Goal: Information Seeking & Learning: Learn about a topic

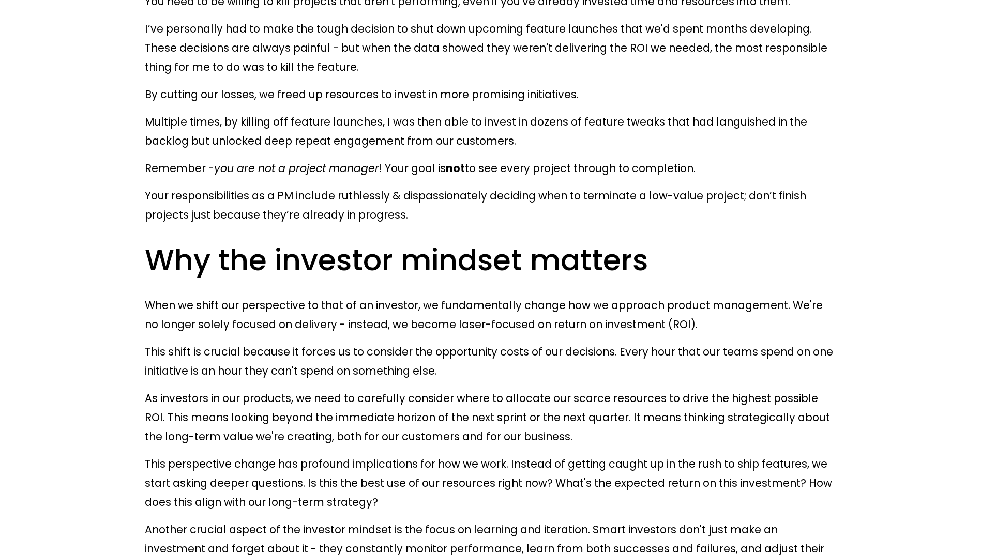
scroll to position [2844, 0]
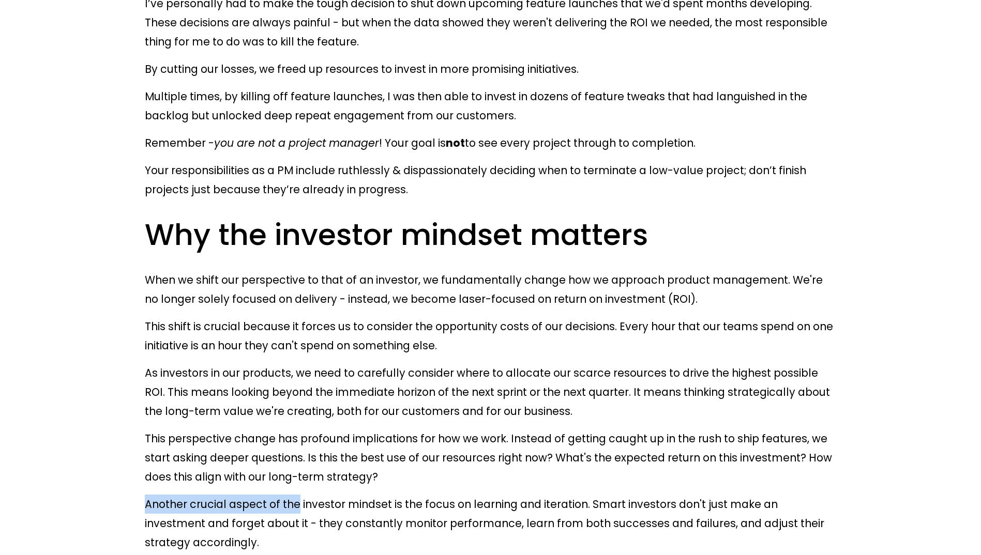
drag, startPoint x: 146, startPoint y: 128, endPoint x: 288, endPoint y: 125, distance: 141.2
click at [288, 495] on p "Another crucial aspect of the investor mindset is the focus on learning and ite…" at bounding box center [490, 523] width 691 height 57
drag, startPoint x: 288, startPoint y: 125, endPoint x: 311, endPoint y: 131, distance: 24.5
click at [311, 495] on p "Another crucial aspect of the investor mindset is the focus on learning and ite…" at bounding box center [490, 523] width 691 height 57
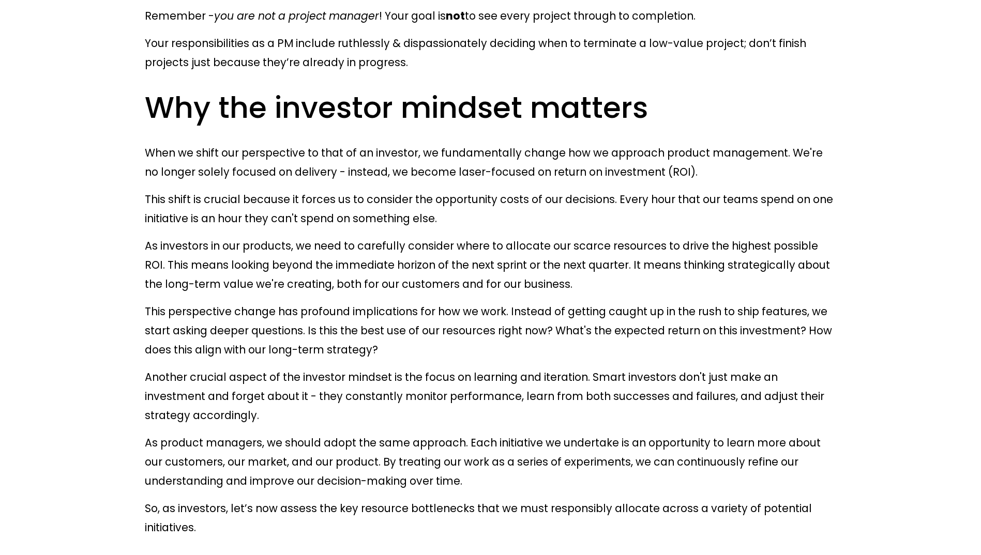
scroll to position [2947, 0]
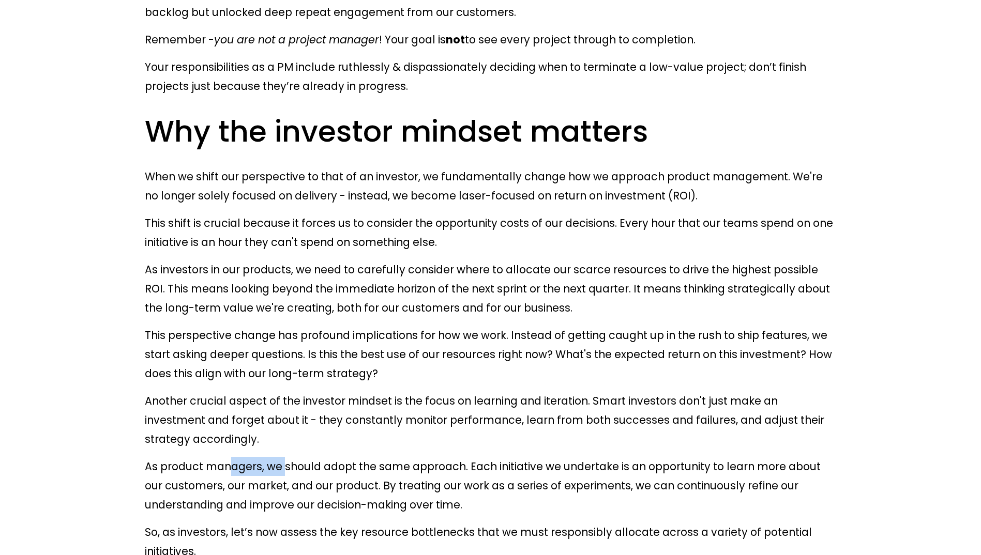
drag, startPoint x: 227, startPoint y: 69, endPoint x: 275, endPoint y: 69, distance: 47.6
click at [275, 457] on p "As product managers, we should adopt the same approach. Each initiative we unde…" at bounding box center [490, 485] width 691 height 57
drag, startPoint x: 275, startPoint y: 69, endPoint x: 381, endPoint y: 101, distance: 111.1
click at [381, 457] on p "As product managers, we should adopt the same approach. Each initiative we unde…" at bounding box center [490, 485] width 691 height 57
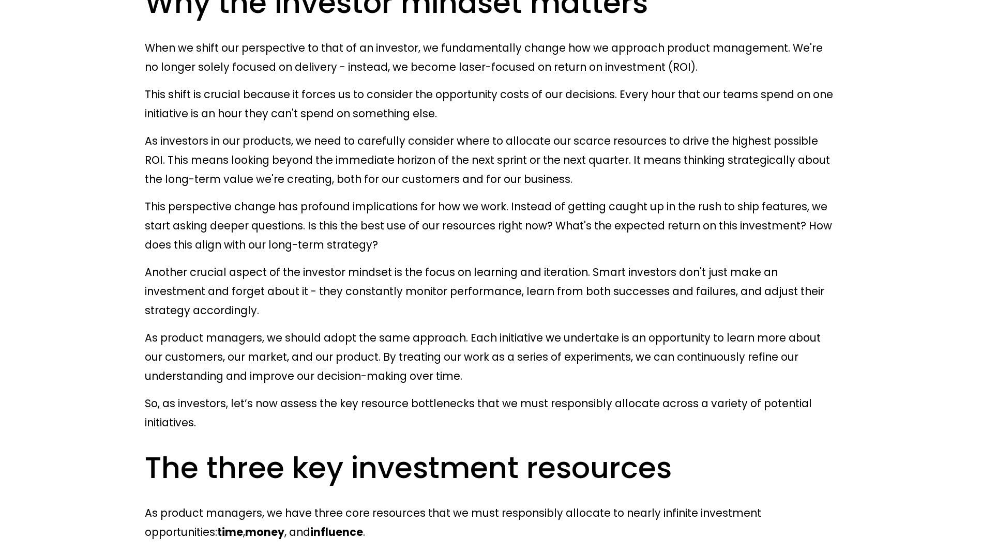
scroll to position [3103, 0]
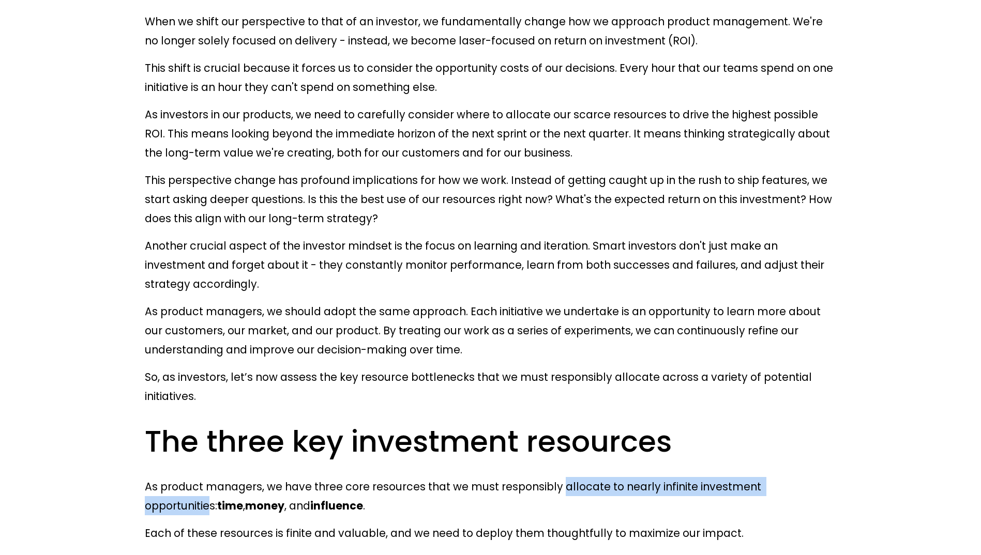
drag, startPoint x: 535, startPoint y: 52, endPoint x: 774, endPoint y: 54, distance: 238.9
click at [774, 477] on p "As product managers, we have three core resources that we must responsibly allo…" at bounding box center [490, 496] width 691 height 38
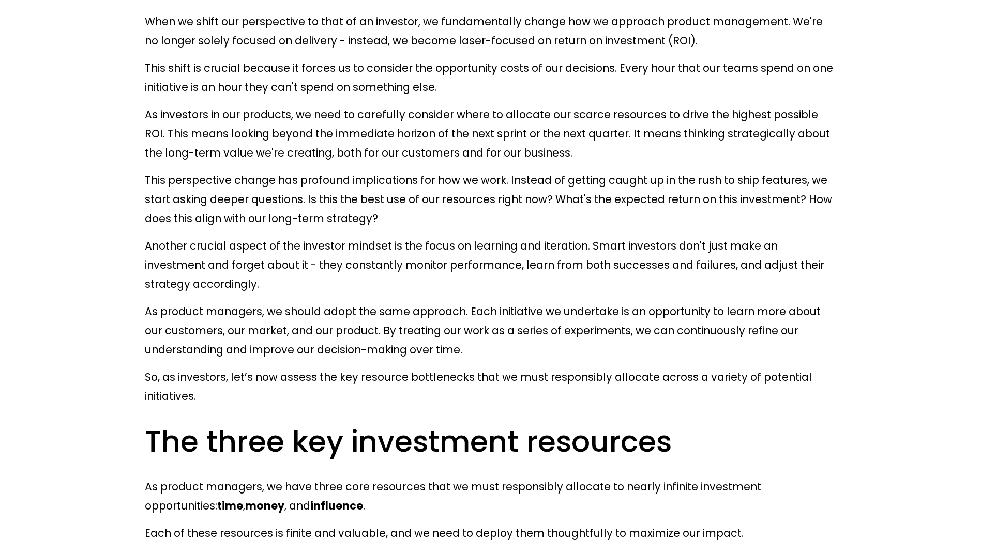
click at [301, 477] on p "As product managers, we have three core resources that we must responsibly allo…" at bounding box center [490, 496] width 691 height 38
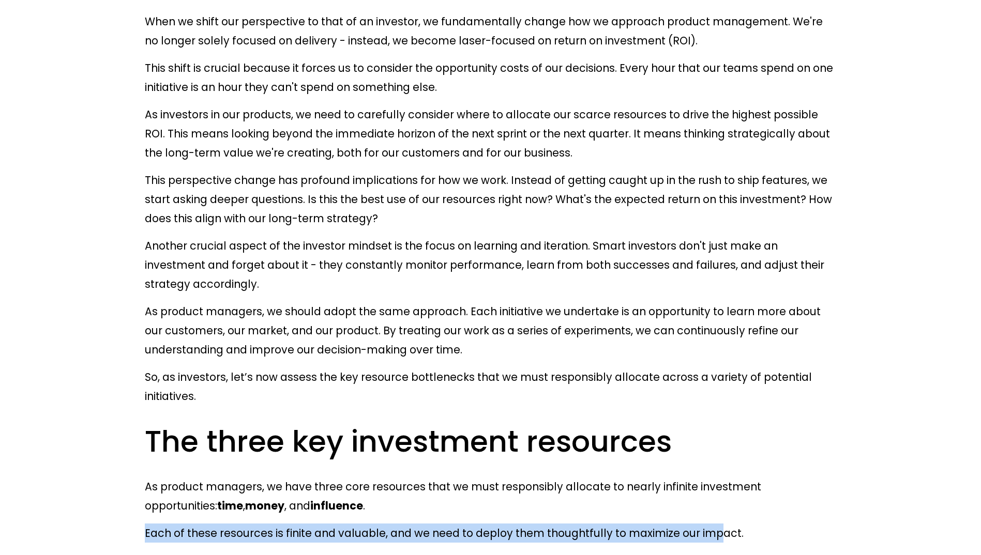
drag, startPoint x: 146, startPoint y: 97, endPoint x: 684, endPoint y: 98, distance: 538.3
click at [684, 524] on p "Each of these resources is finite and valuable, and we need to deploy them thou…" at bounding box center [490, 533] width 691 height 19
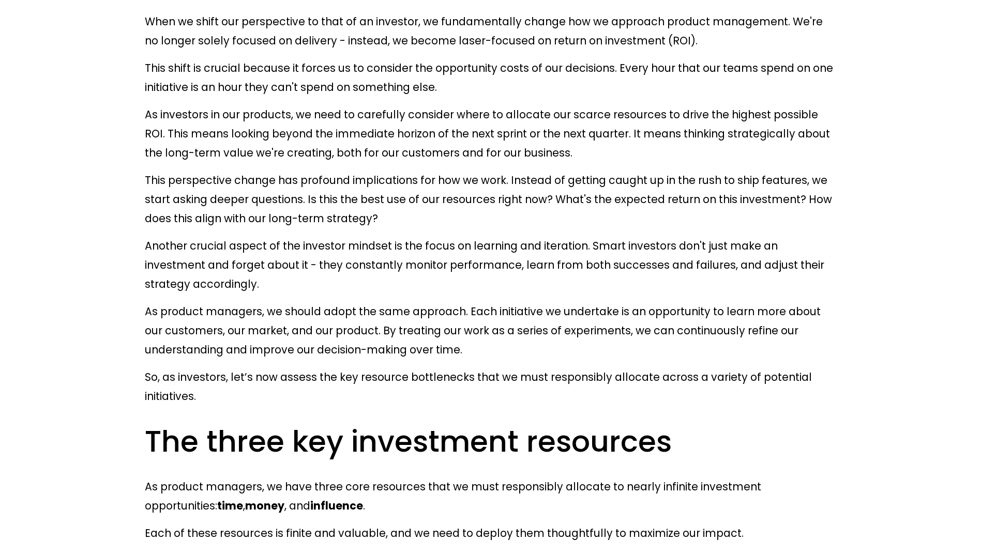
drag, startPoint x: 684, startPoint y: 98, endPoint x: 598, endPoint y: 127, distance: 90.9
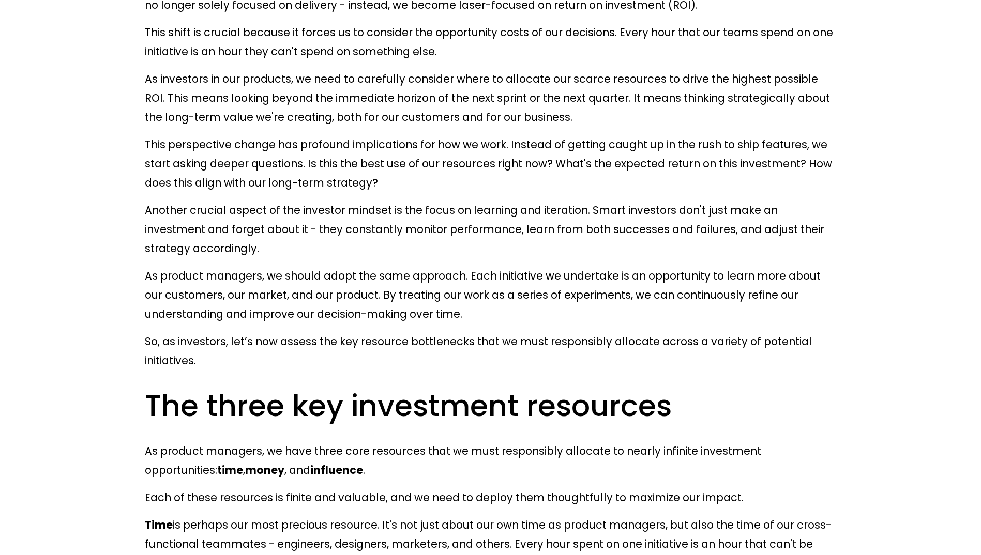
scroll to position [3154, 0]
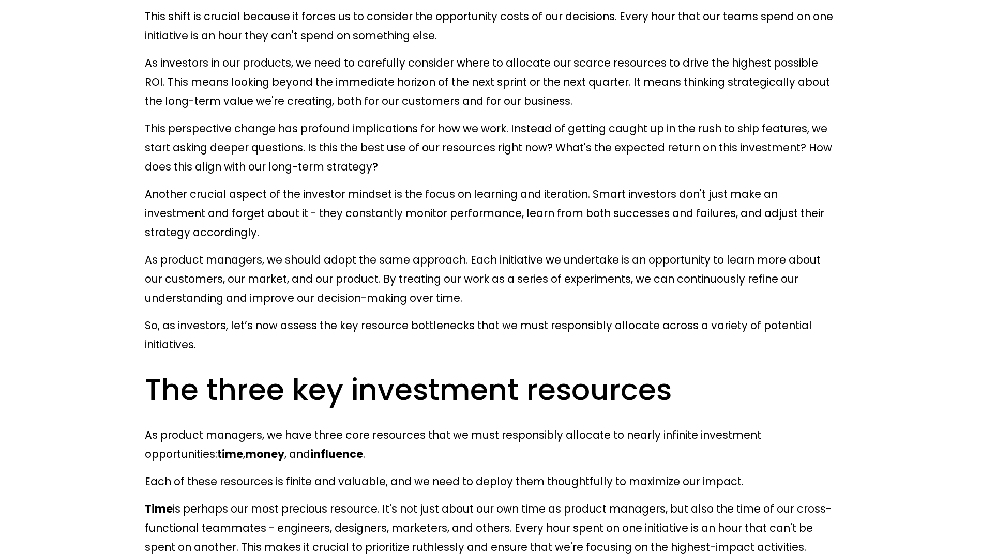
drag, startPoint x: 148, startPoint y: 138, endPoint x: 263, endPoint y: 139, distance: 115.3
drag, startPoint x: 263, startPoint y: 139, endPoint x: 294, endPoint y: 142, distance: 31.1
drag, startPoint x: 281, startPoint y: 137, endPoint x: 398, endPoint y: 141, distance: 117.4
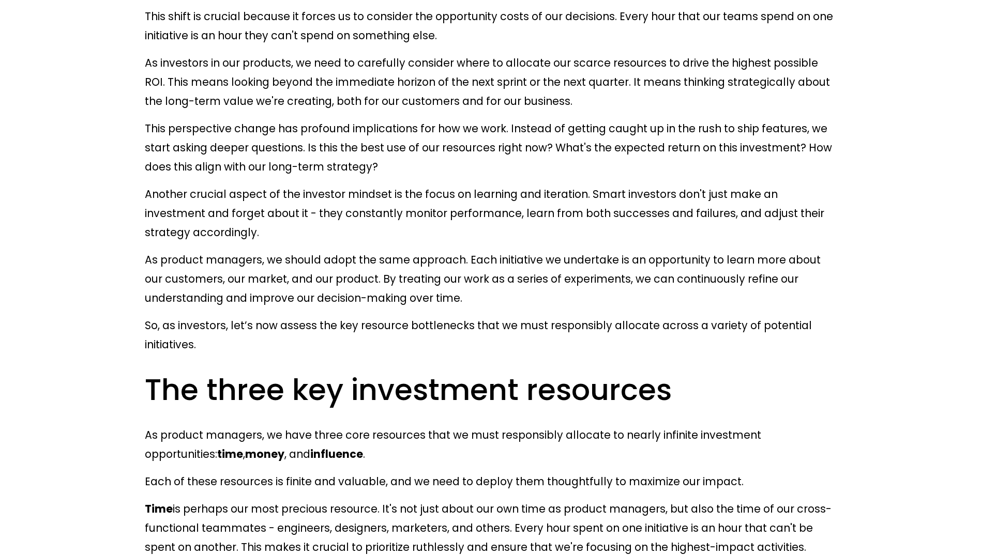
drag, startPoint x: 398, startPoint y: 141, endPoint x: 413, endPoint y: 140, distance: 15.0
drag, startPoint x: 409, startPoint y: 138, endPoint x: 449, endPoint y: 137, distance: 39.8
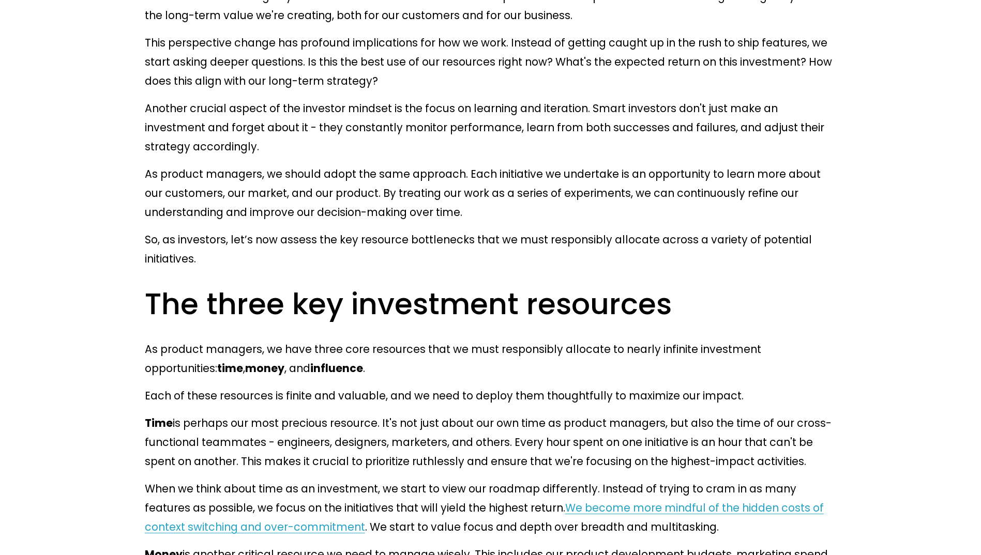
scroll to position [3258, 0]
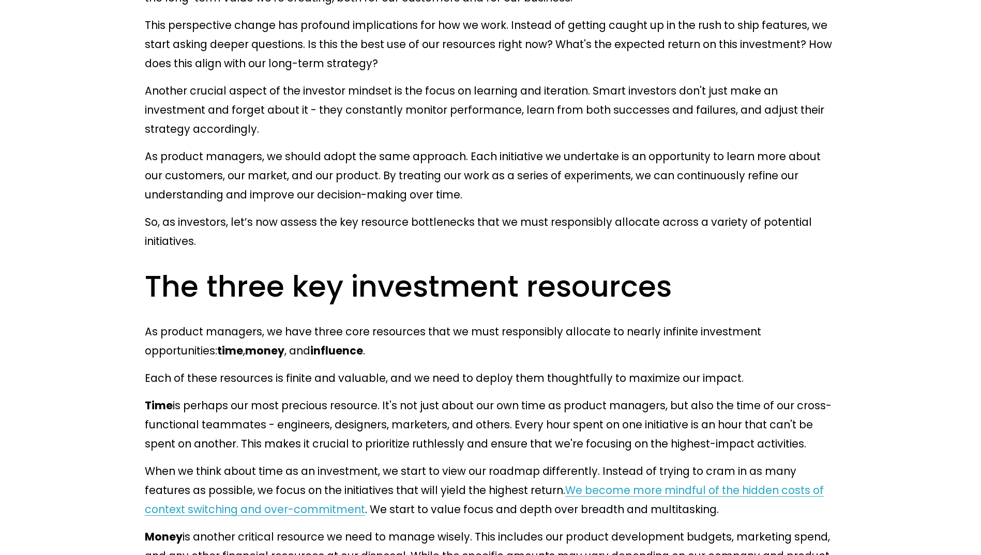
drag, startPoint x: 148, startPoint y: 236, endPoint x: 348, endPoint y: 233, distance: 199.6
drag, startPoint x: 348, startPoint y: 233, endPoint x: 344, endPoint y: 252, distance: 19.0
drag, startPoint x: 360, startPoint y: 233, endPoint x: 708, endPoint y: 243, distance: 347.6
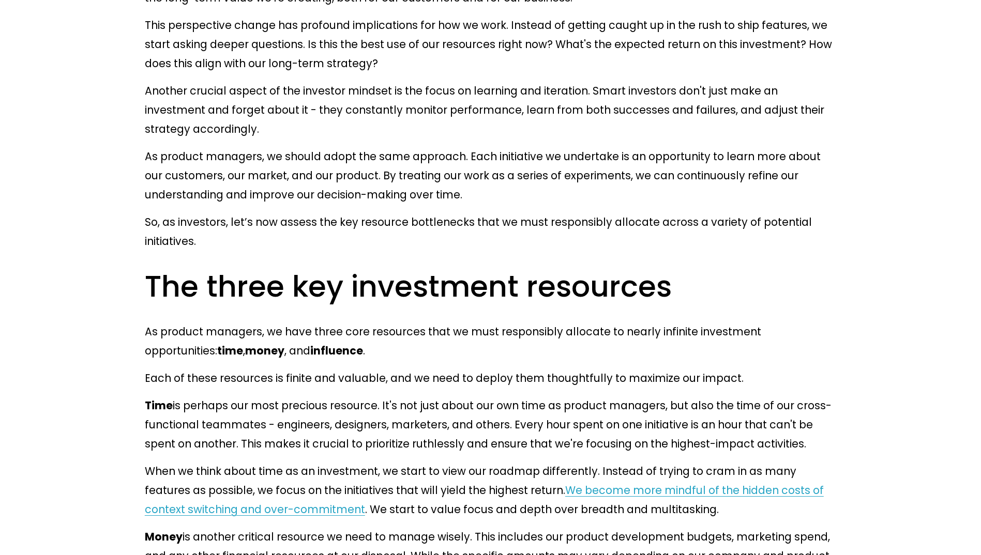
drag, startPoint x: 708, startPoint y: 243, endPoint x: 650, endPoint y: 266, distance: 62.4
drag, startPoint x: 142, startPoint y: 280, endPoint x: 624, endPoint y: 275, distance: 482.0
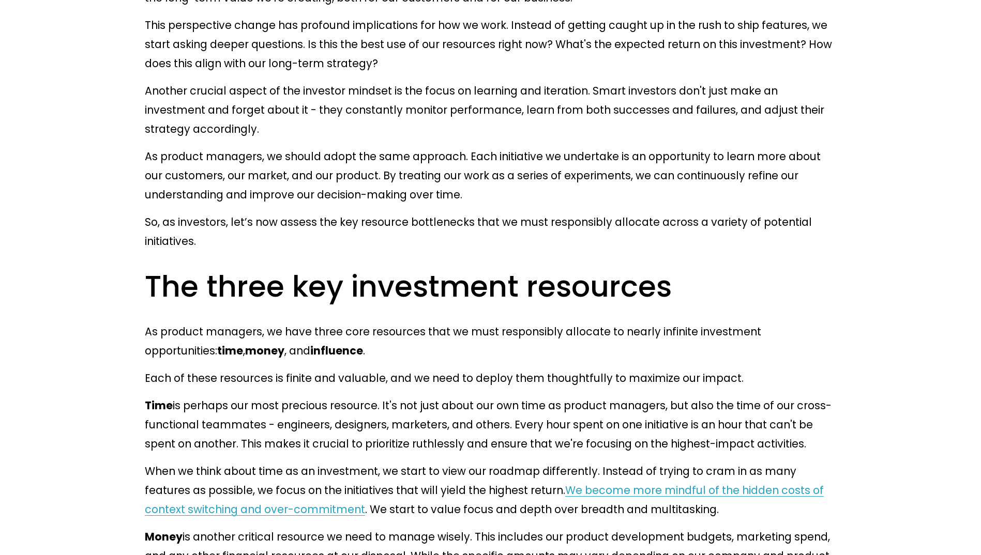
drag, startPoint x: 145, startPoint y: 279, endPoint x: 397, endPoint y: 347, distance: 260.8
drag, startPoint x: 397, startPoint y: 347, endPoint x: 409, endPoint y: 376, distance: 31.8
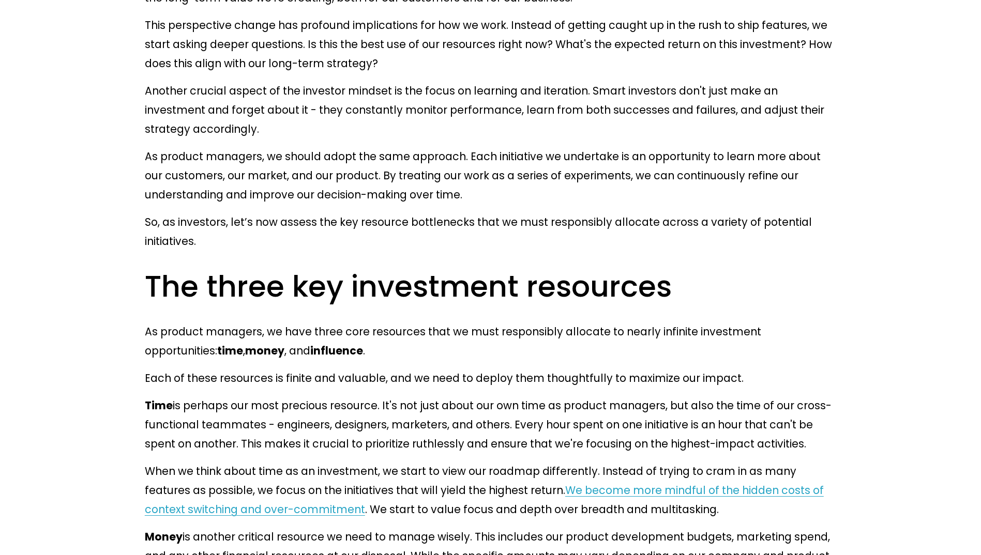
drag, startPoint x: 409, startPoint y: 376, endPoint x: 416, endPoint y: 392, distance: 17.4
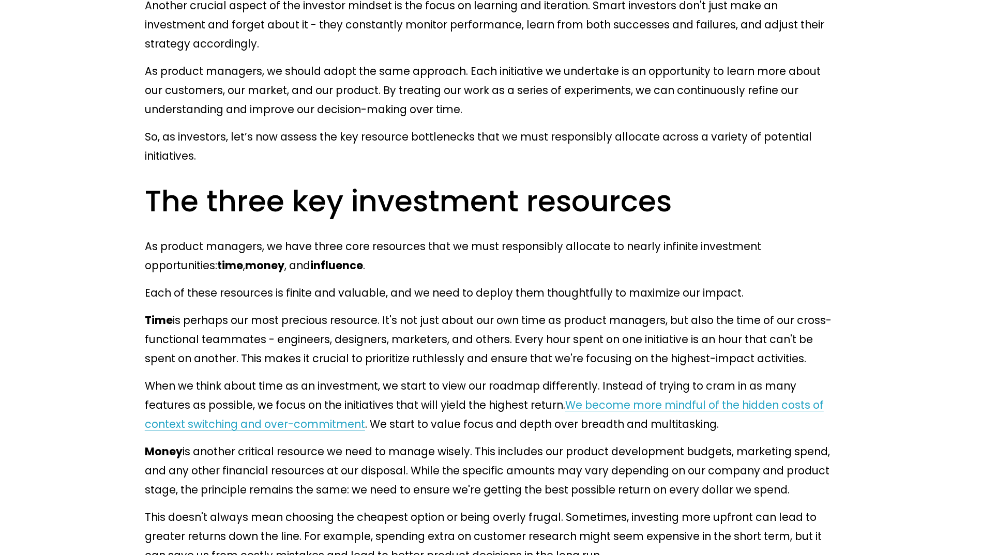
scroll to position [3361, 0]
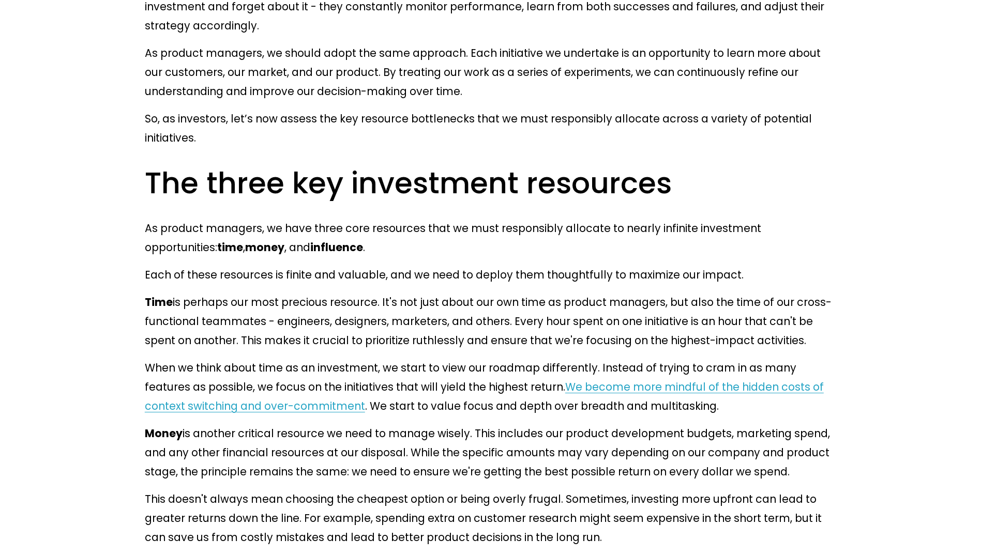
drag, startPoint x: 418, startPoint y: 261, endPoint x: 651, endPoint y: 267, distance: 232.8
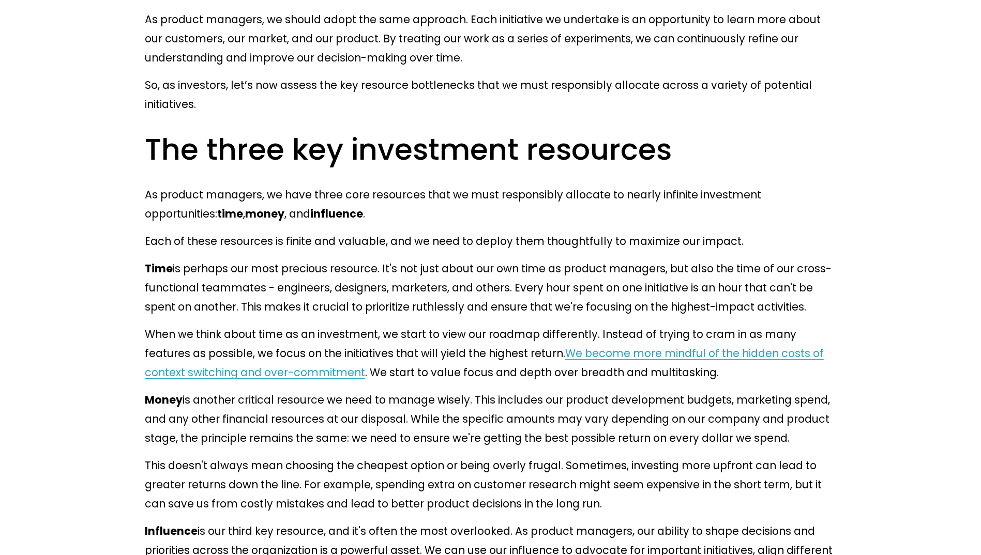
scroll to position [3413, 0]
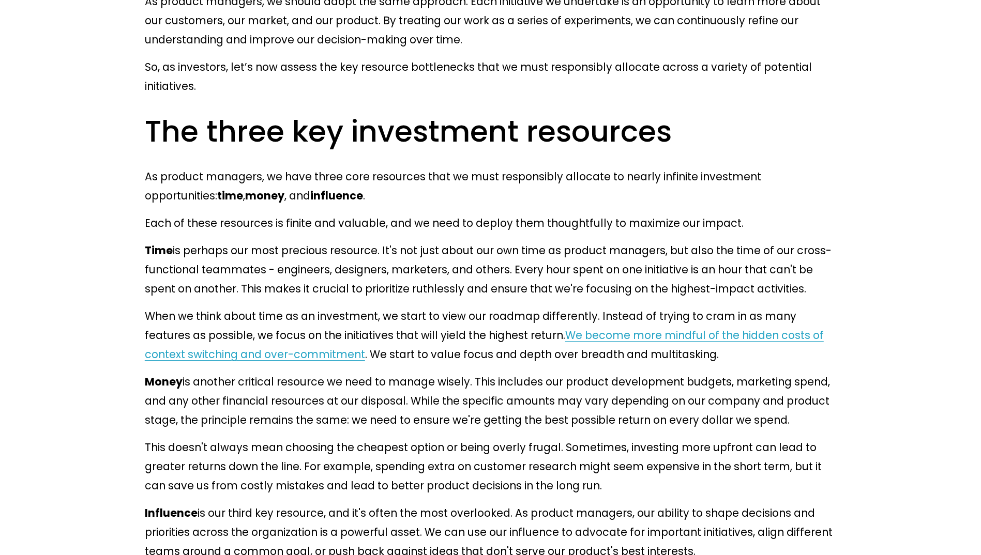
drag, startPoint x: 294, startPoint y: 266, endPoint x: 378, endPoint y: 280, distance: 85.4
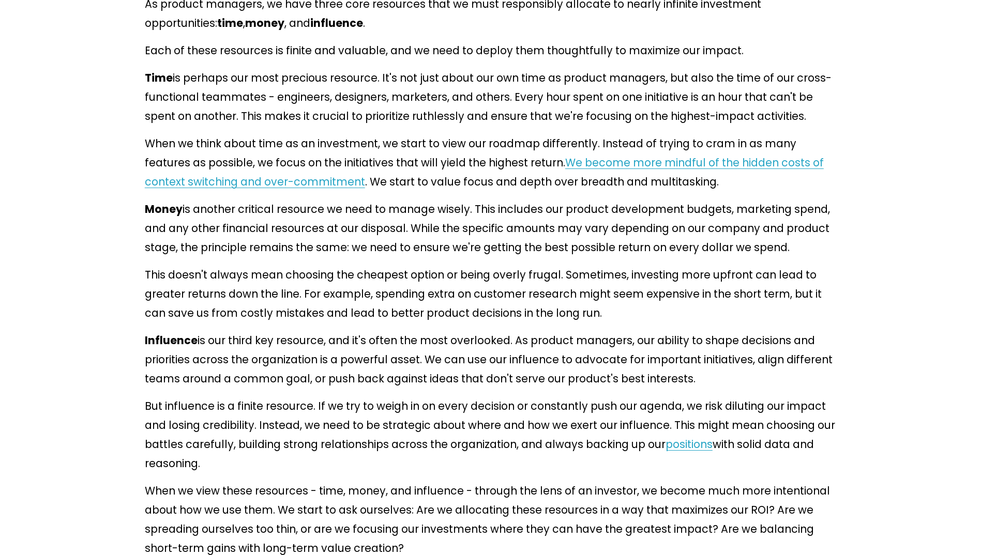
scroll to position [3620, 0]
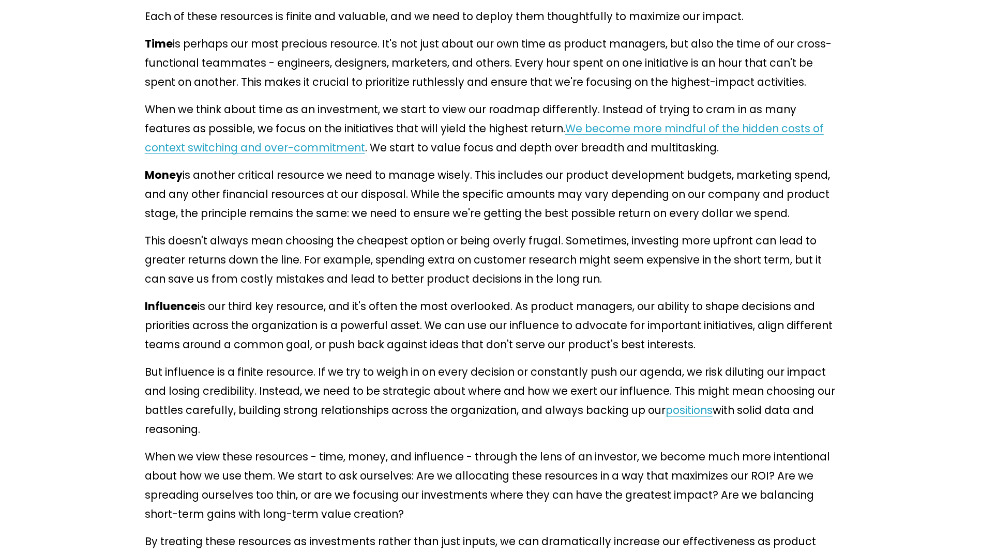
drag, startPoint x: 332, startPoint y: 237, endPoint x: 410, endPoint y: 241, distance: 78.2
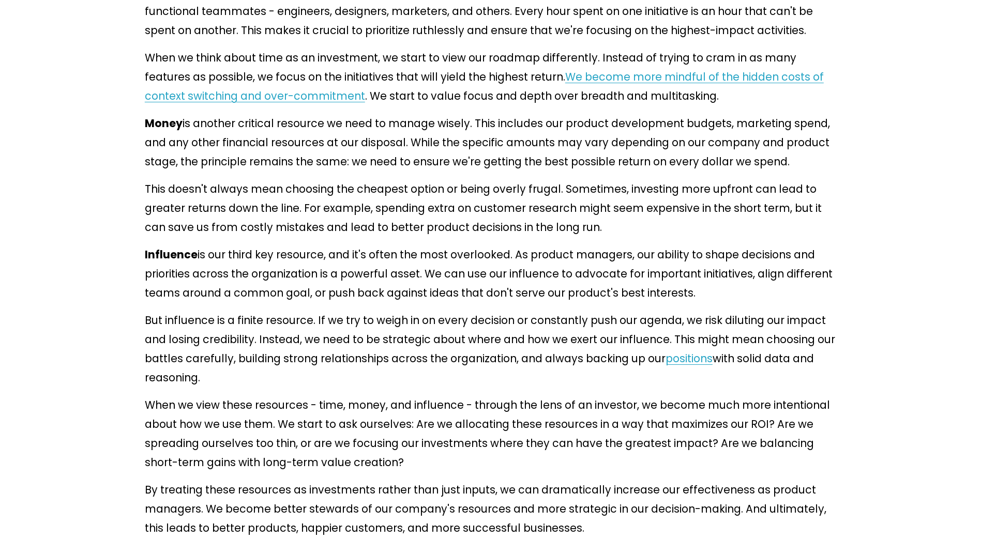
drag, startPoint x: 317, startPoint y: 201, endPoint x: 341, endPoint y: 201, distance: 23.8
drag, startPoint x: 345, startPoint y: 201, endPoint x: 380, endPoint y: 206, distance: 35.6
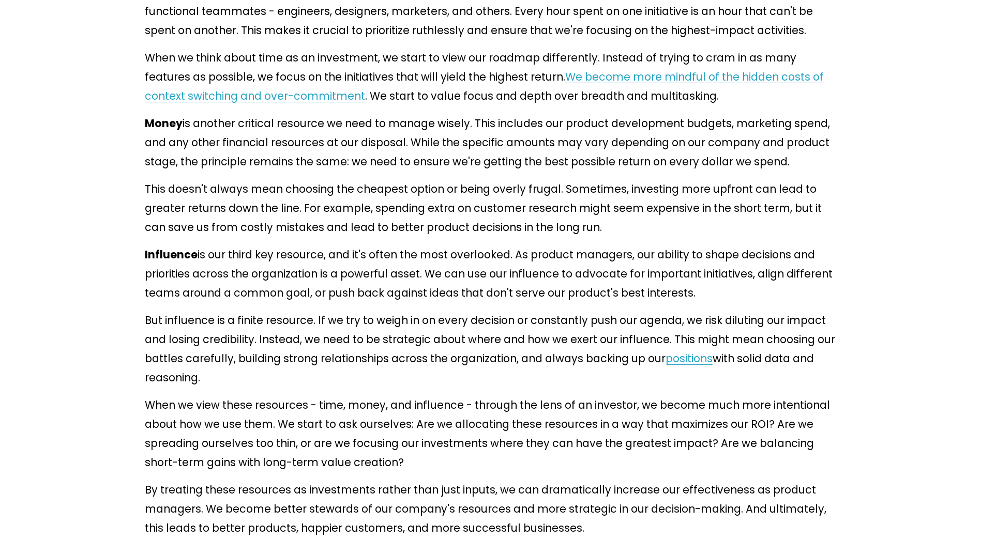
drag, startPoint x: 380, startPoint y: 206, endPoint x: 355, endPoint y: 234, distance: 37.0
drag, startPoint x: 345, startPoint y: 203, endPoint x: 380, endPoint y: 204, distance: 34.6
drag, startPoint x: 380, startPoint y: 204, endPoint x: 397, endPoint y: 203, distance: 17.1
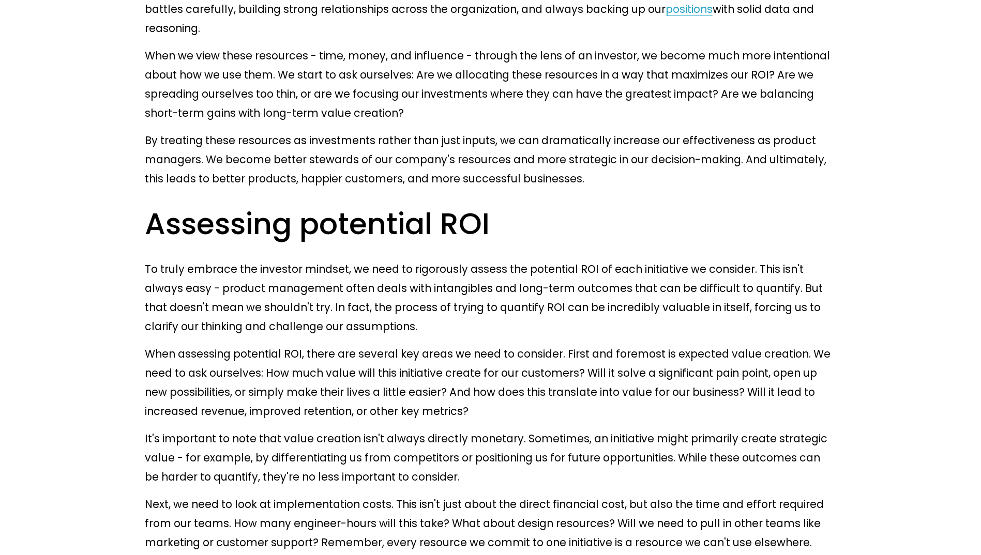
scroll to position [4033, 0]
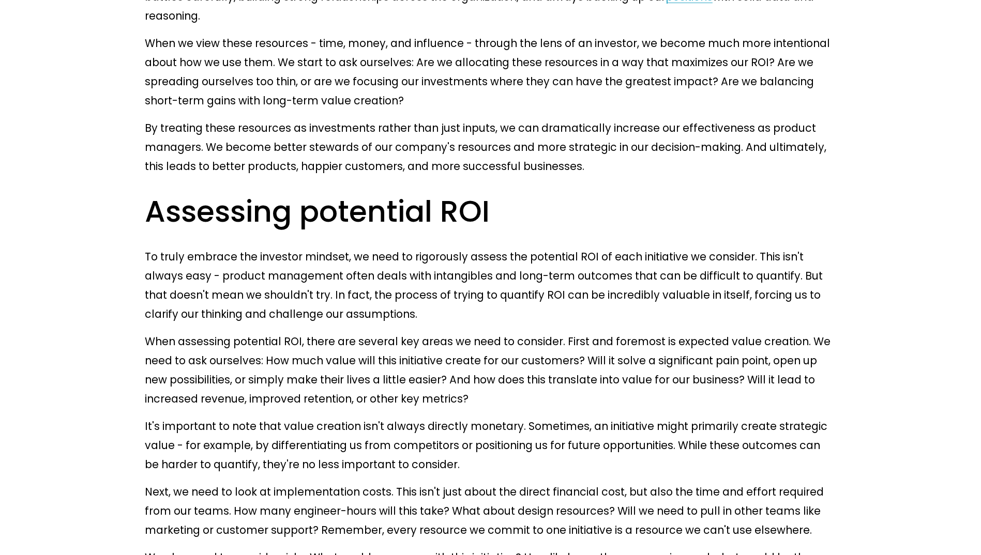
drag, startPoint x: 611, startPoint y: 237, endPoint x: 288, endPoint y: 261, distance: 323.6
drag, startPoint x: 288, startPoint y: 261, endPoint x: 274, endPoint y: 284, distance: 27.1
drag, startPoint x: 221, startPoint y: 369, endPoint x: 347, endPoint y: 375, distance: 126.3
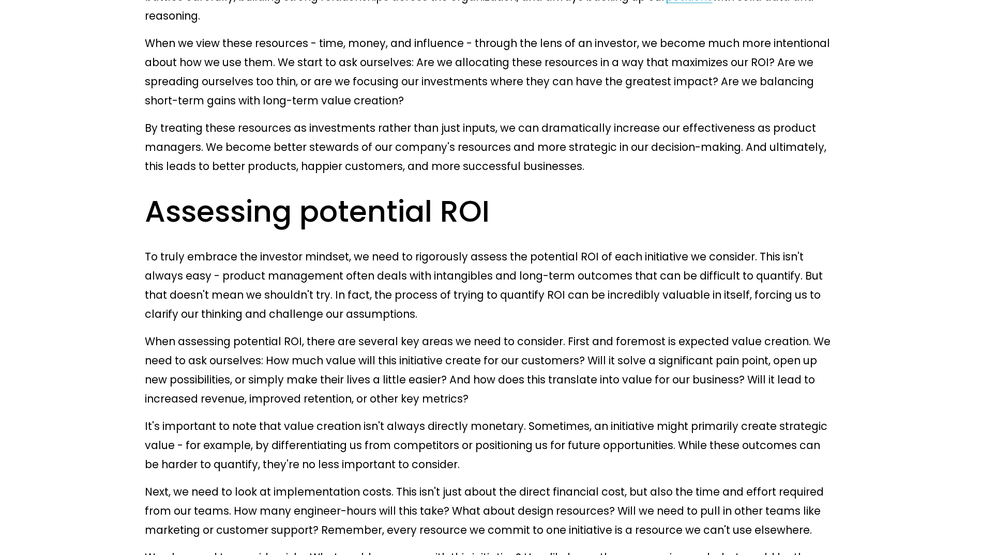
drag, startPoint x: 401, startPoint y: 375, endPoint x: 411, endPoint y: 375, distance: 10.3
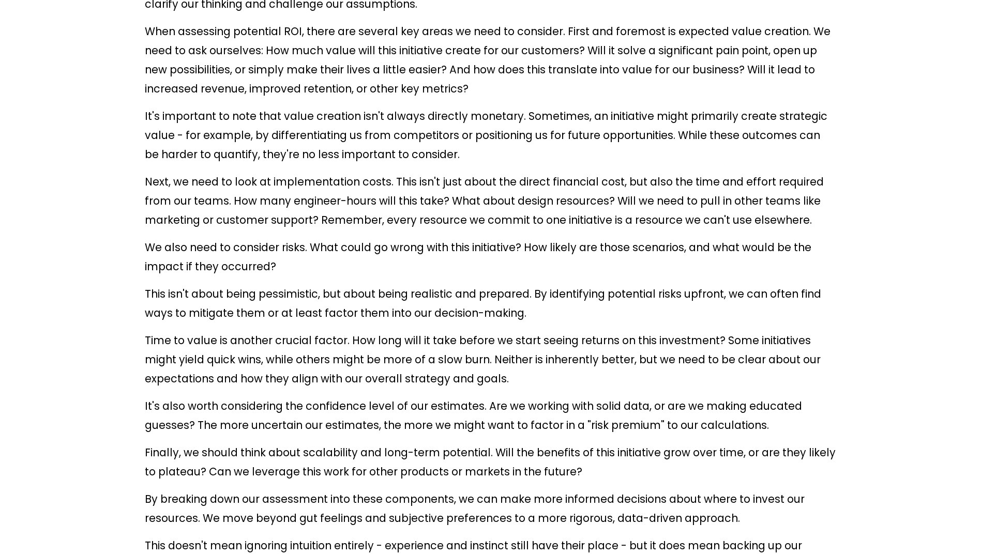
scroll to position [4395, 0]
